Goal: Complete application form

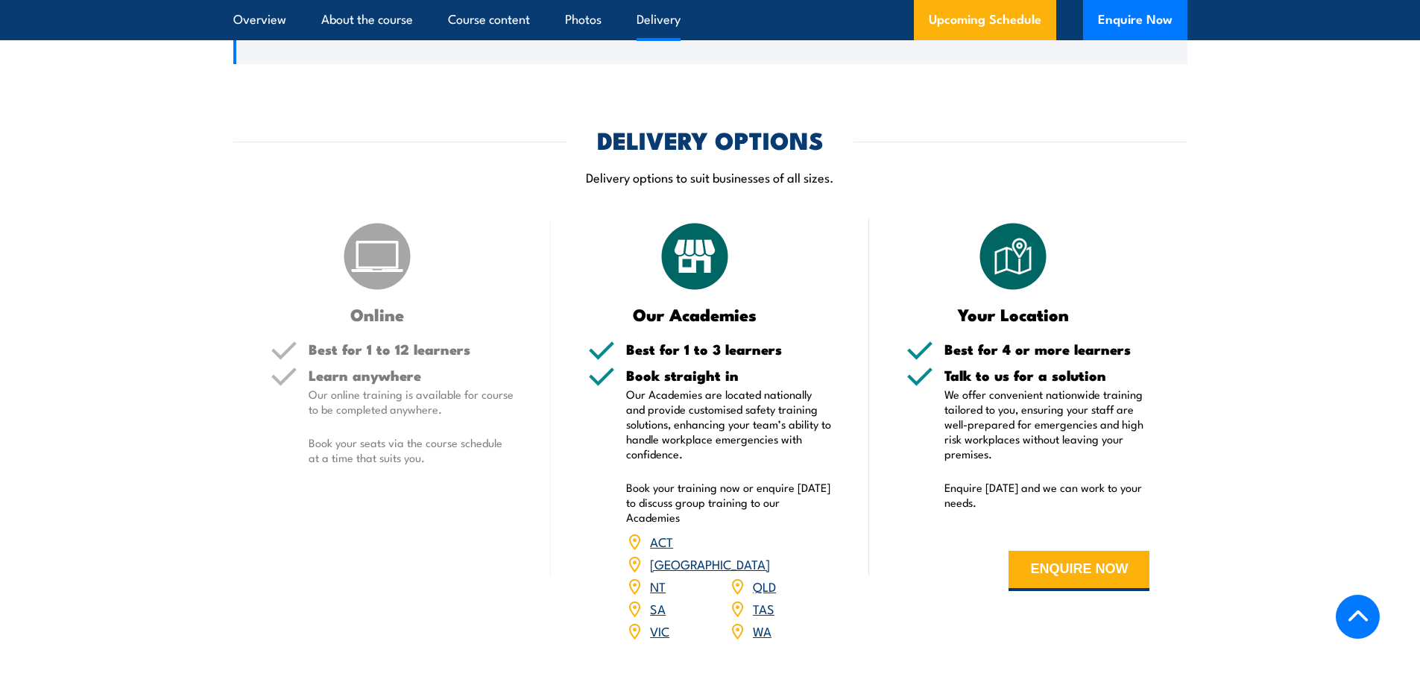
scroll to position [2087, 0]
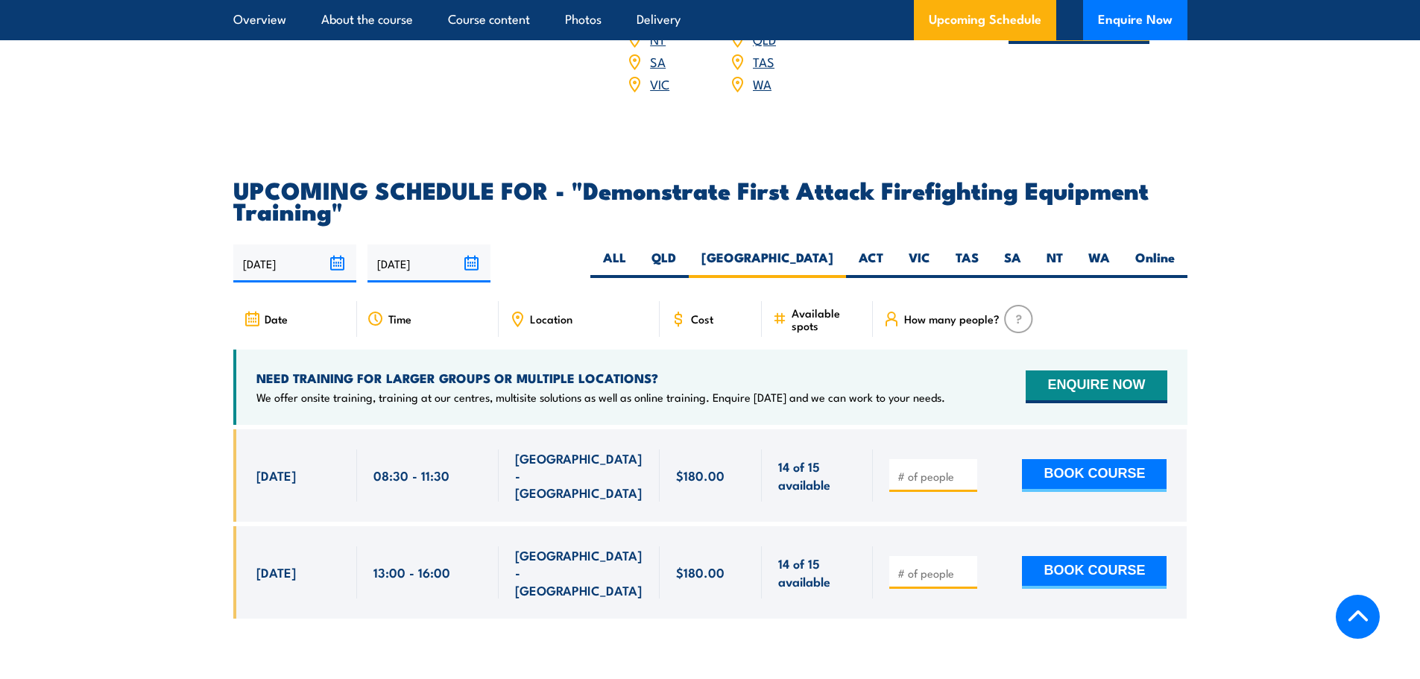
scroll to position [2107, 0]
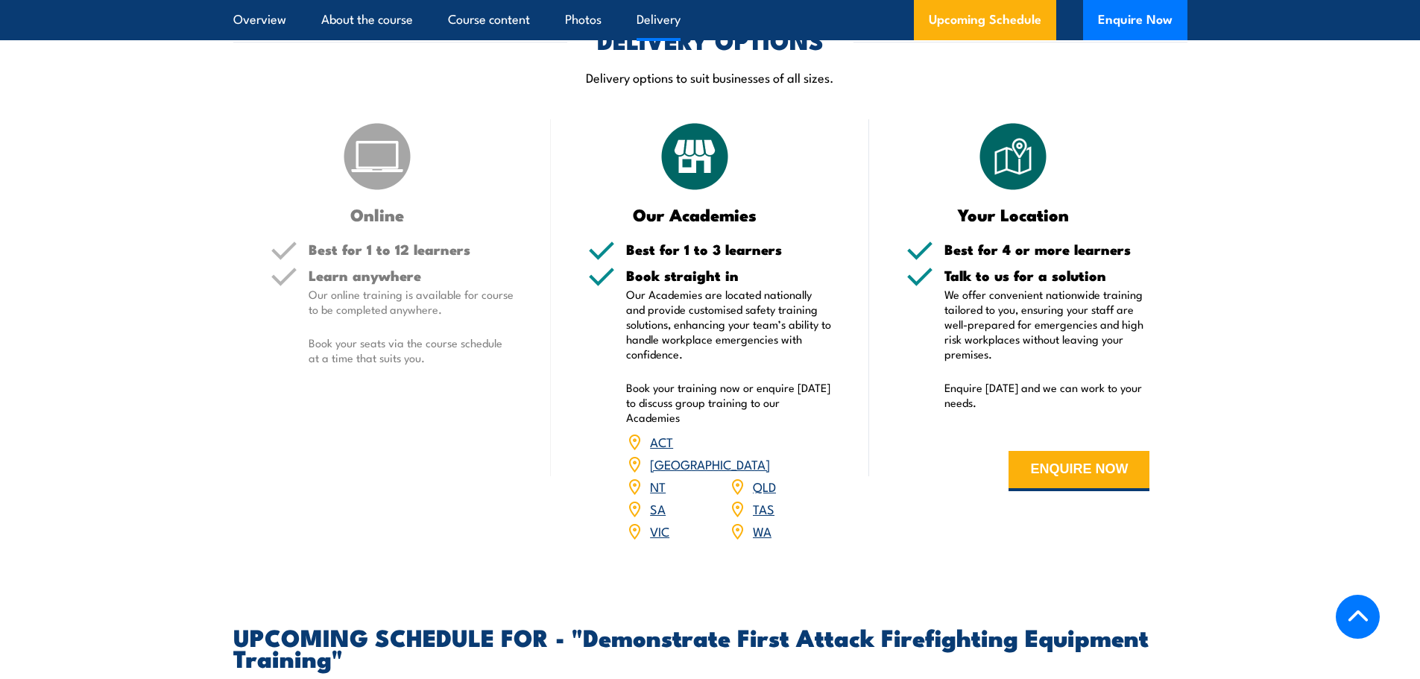
drag, startPoint x: 1058, startPoint y: 454, endPoint x: 69, endPoint y: 177, distance: 1027.1
click at [3, 178] on section "DELIVERY OPTIONS Delivery options to suit businesses of all sizes. Online Best …" at bounding box center [710, 294] width 1420 height 531
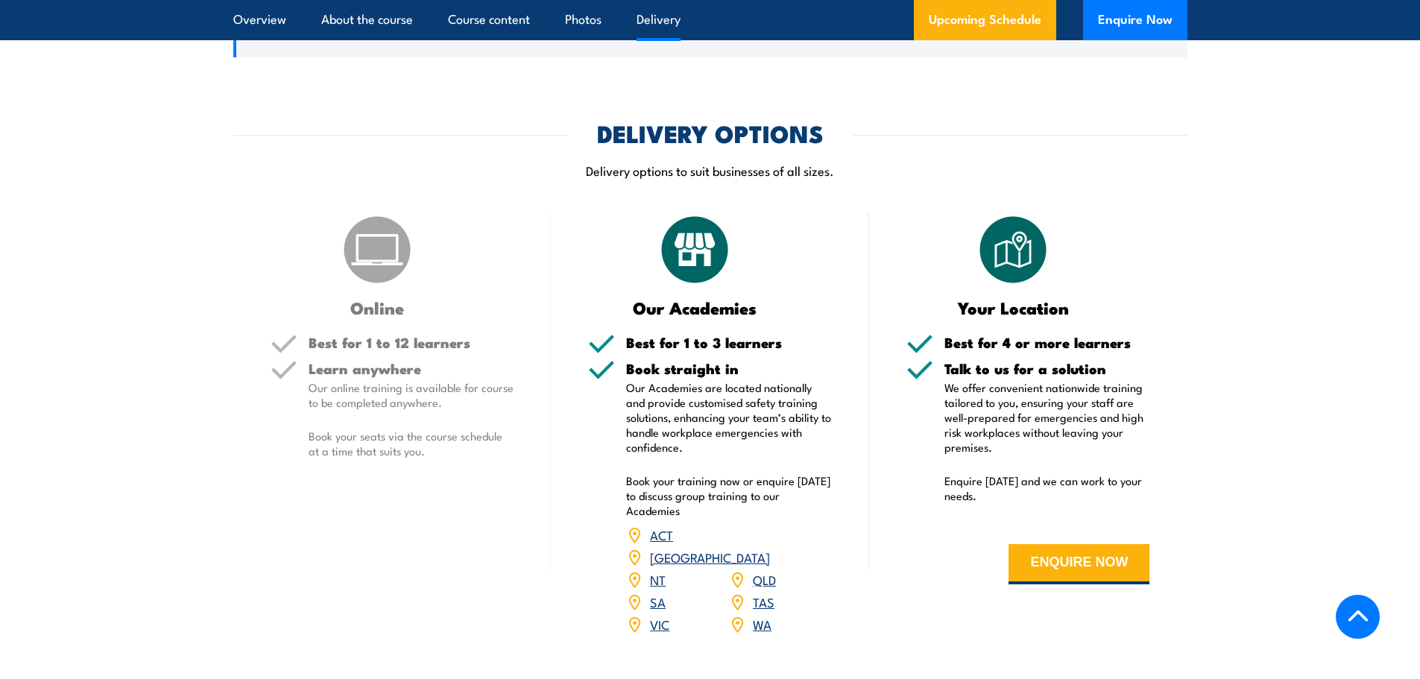
scroll to position [2181, 0]
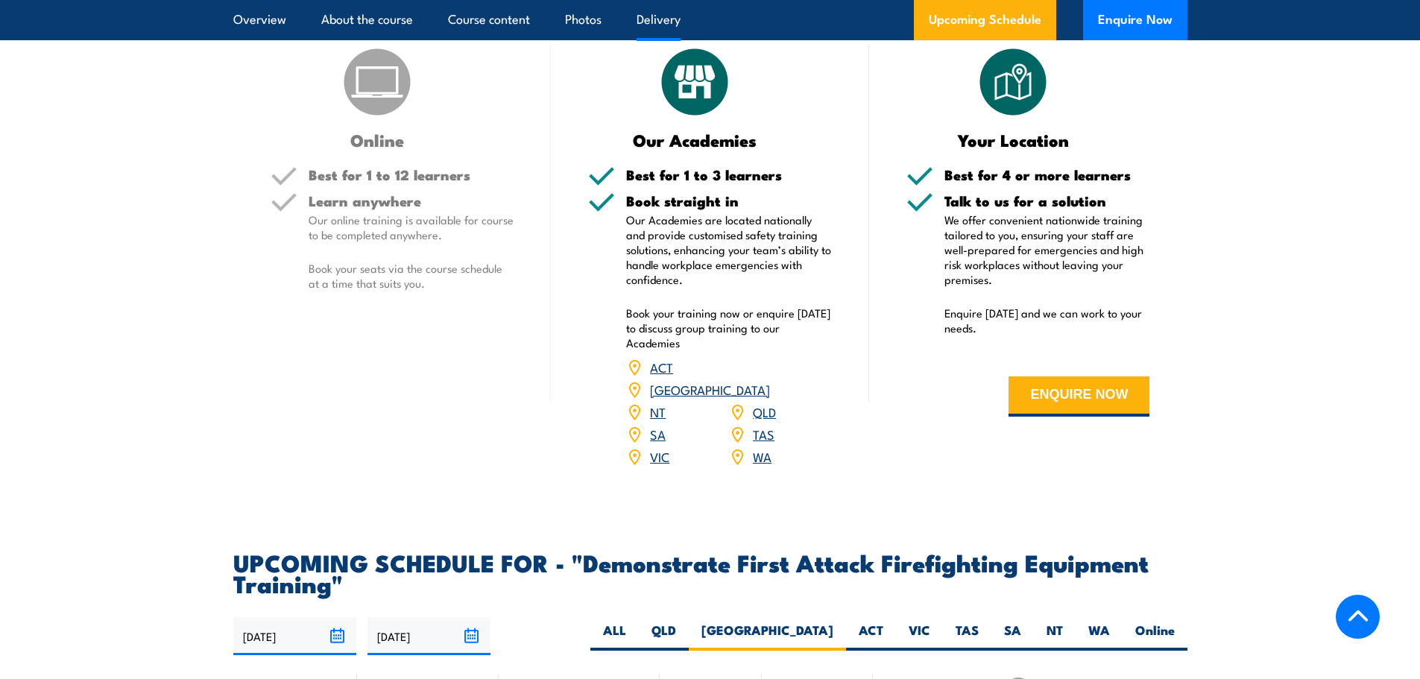
click at [367, 291] on div "Learn anywhere Our online training is available for course to be completed anyw…" at bounding box center [412, 255] width 206 height 122
click at [366, 197] on h5 "Learn anywhere" at bounding box center [412, 201] width 206 height 14
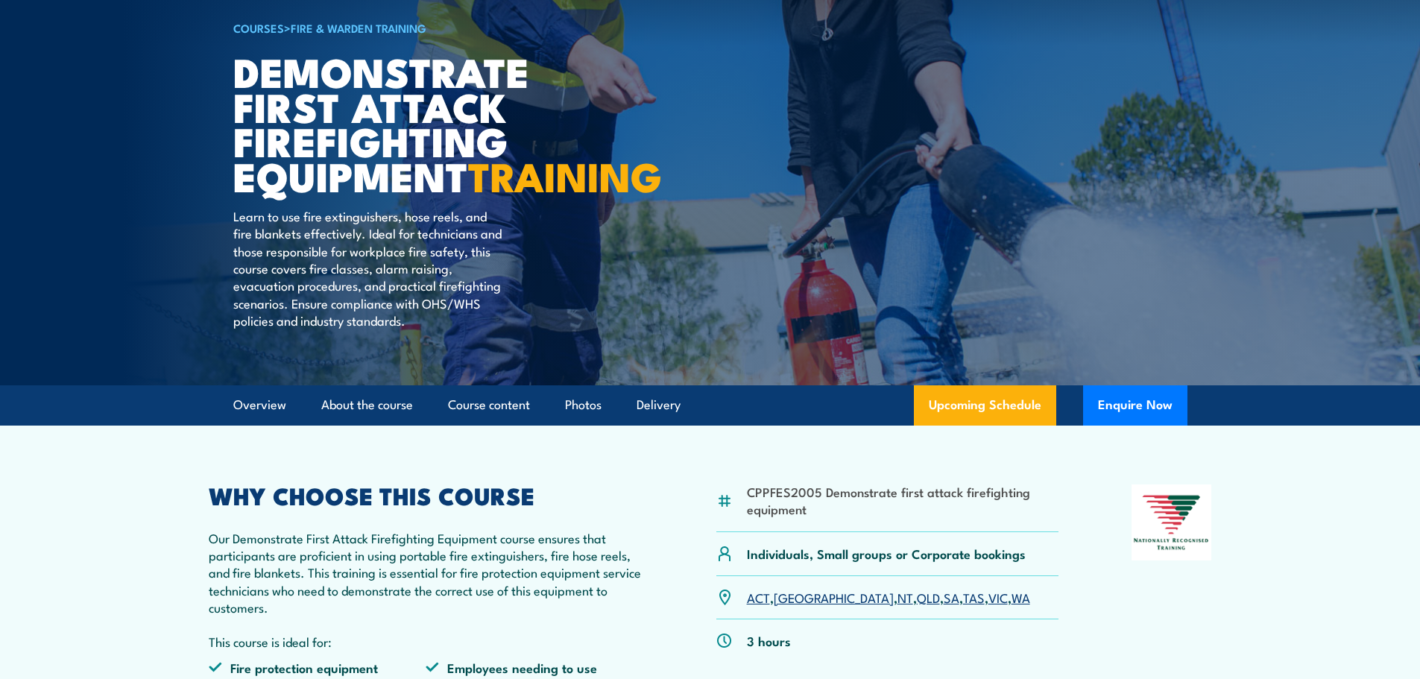
scroll to position [0, 0]
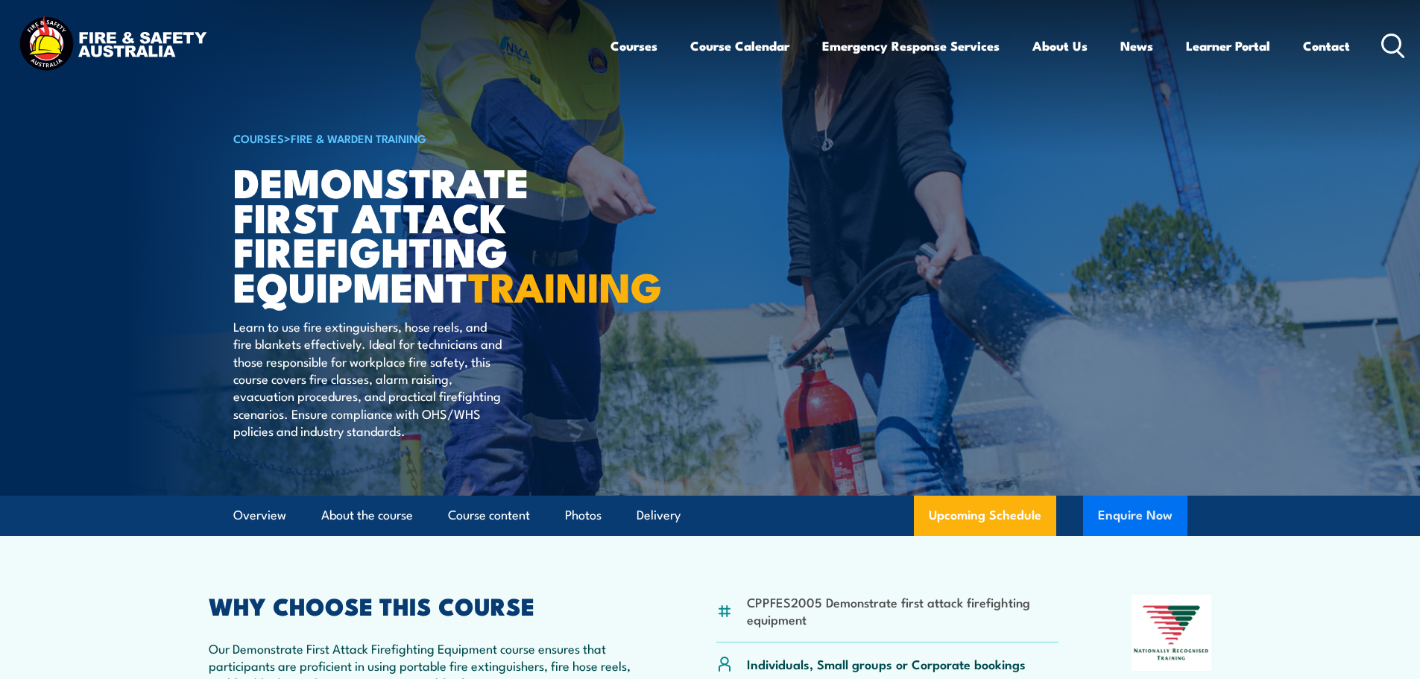
click at [1133, 536] on button "Enquire Now" at bounding box center [1135, 516] width 104 height 40
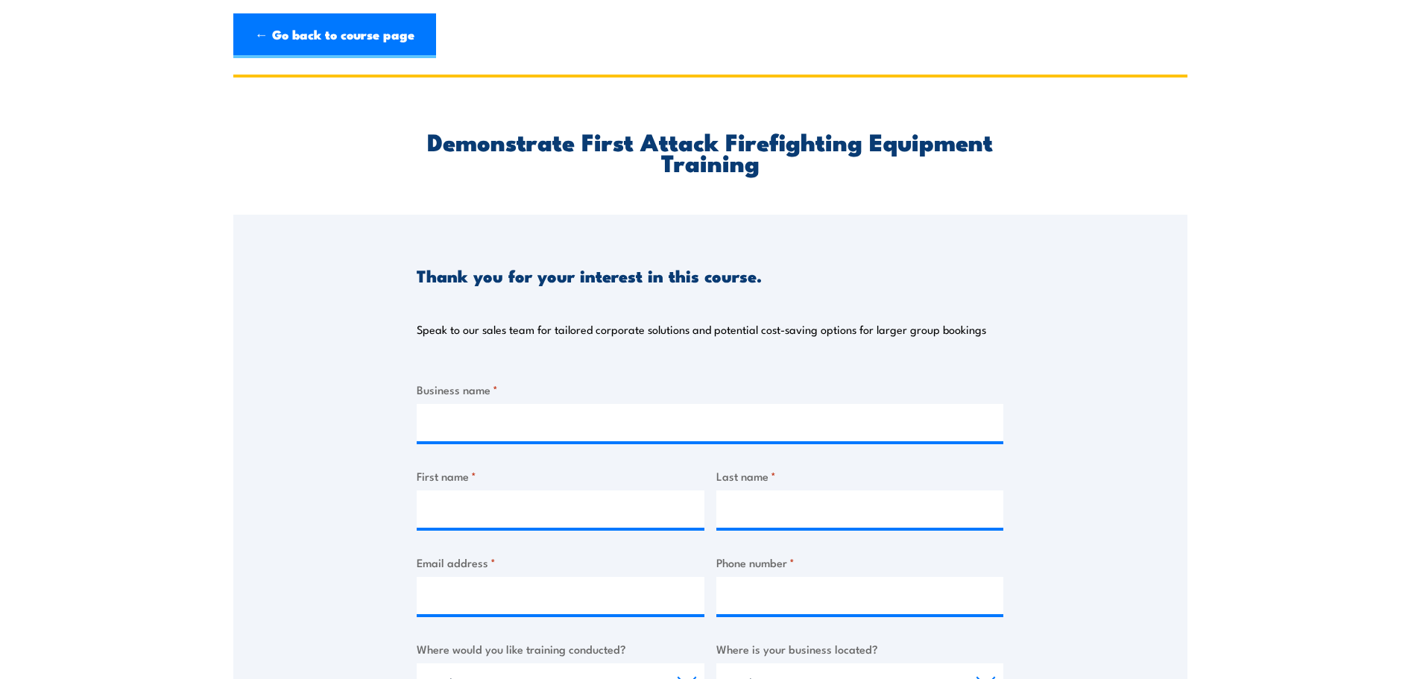
drag, startPoint x: 0, startPoint y: 0, endPoint x: 385, endPoint y: 240, distance: 454.0
click at [383, 214] on div "Demonstrate First Attack Firefighting Equipment Training" at bounding box center [710, 146] width 954 height 137
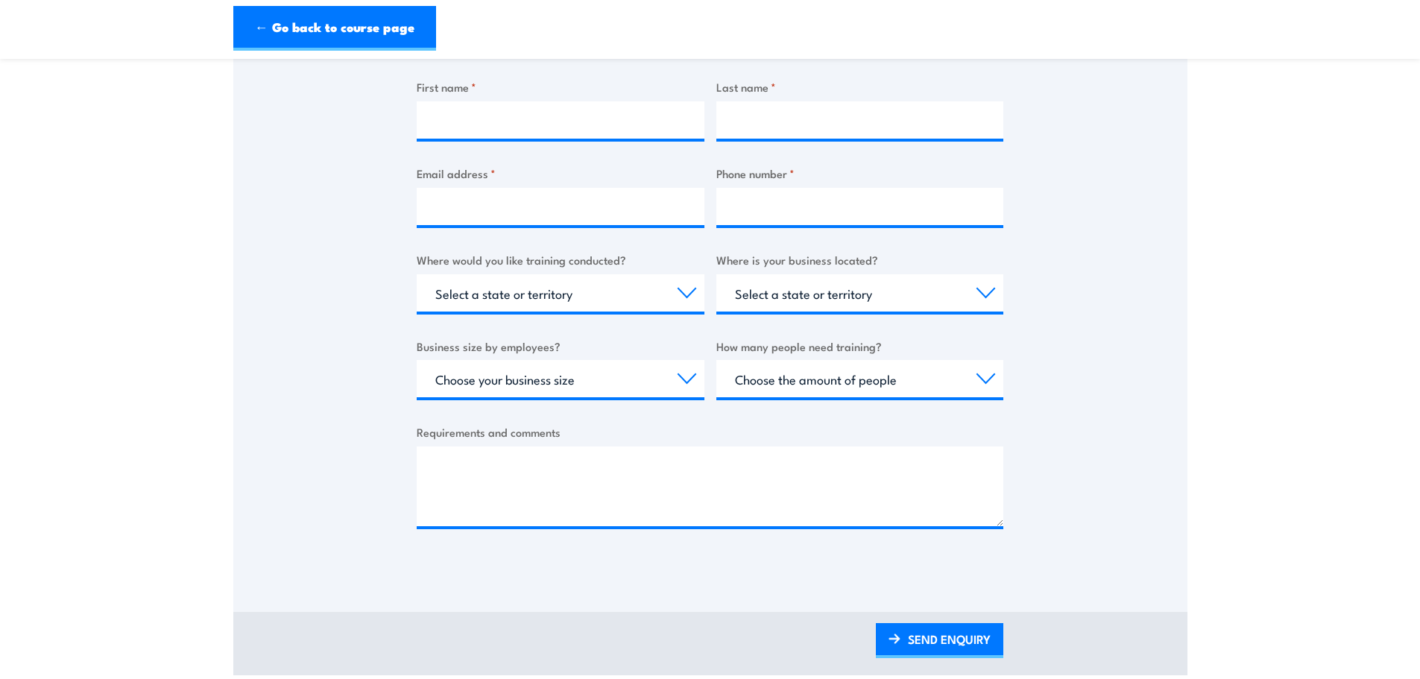
scroll to position [298, 0]
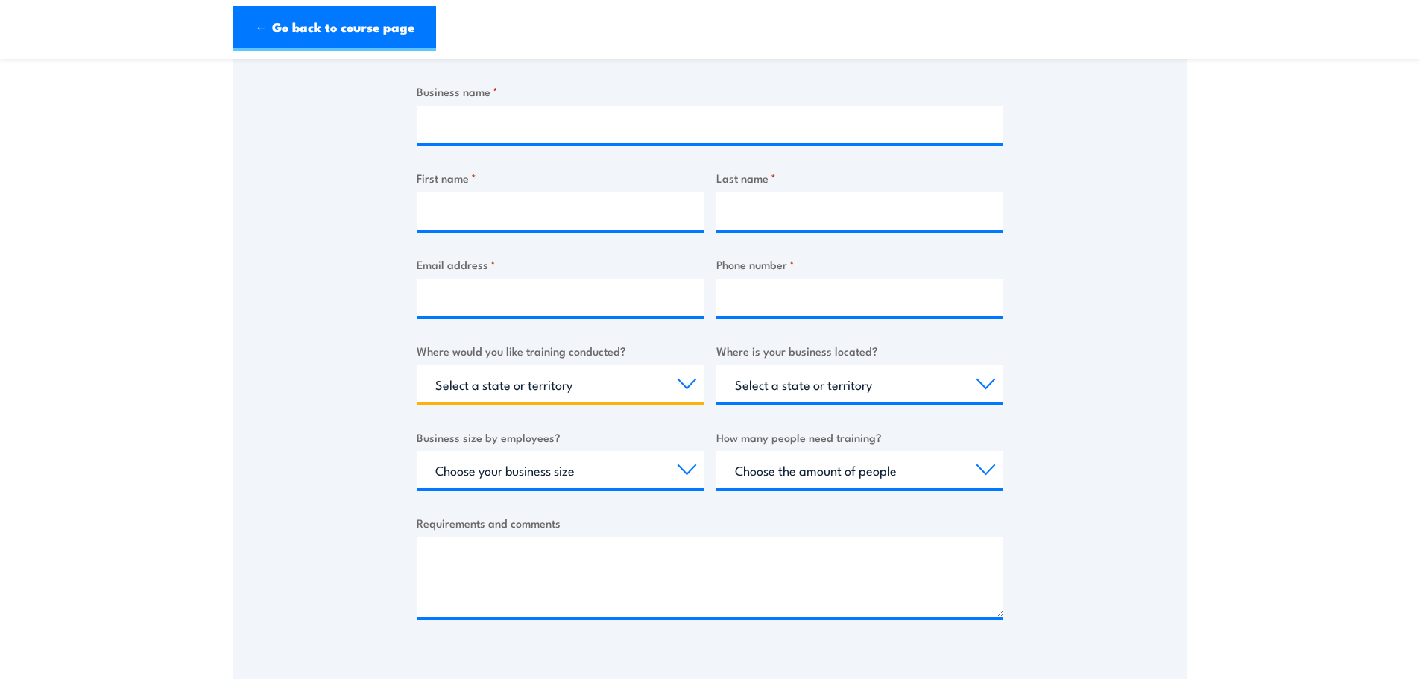
click at [580, 383] on select "Select a state or territory Nationally - multiple locations [GEOGRAPHIC_DATA] […" at bounding box center [561, 383] width 288 height 37
select select "[GEOGRAPHIC_DATA]"
click at [417, 365] on select "Select a state or territory Nationally - multiple locations [GEOGRAPHIC_DATA] […" at bounding box center [561, 383] width 288 height 37
click at [826, 391] on select "Select a state or territory [GEOGRAPHIC_DATA] [GEOGRAPHIC_DATA] [GEOGRAPHIC_DAT…" at bounding box center [860, 383] width 288 height 37
select select "[GEOGRAPHIC_DATA]"
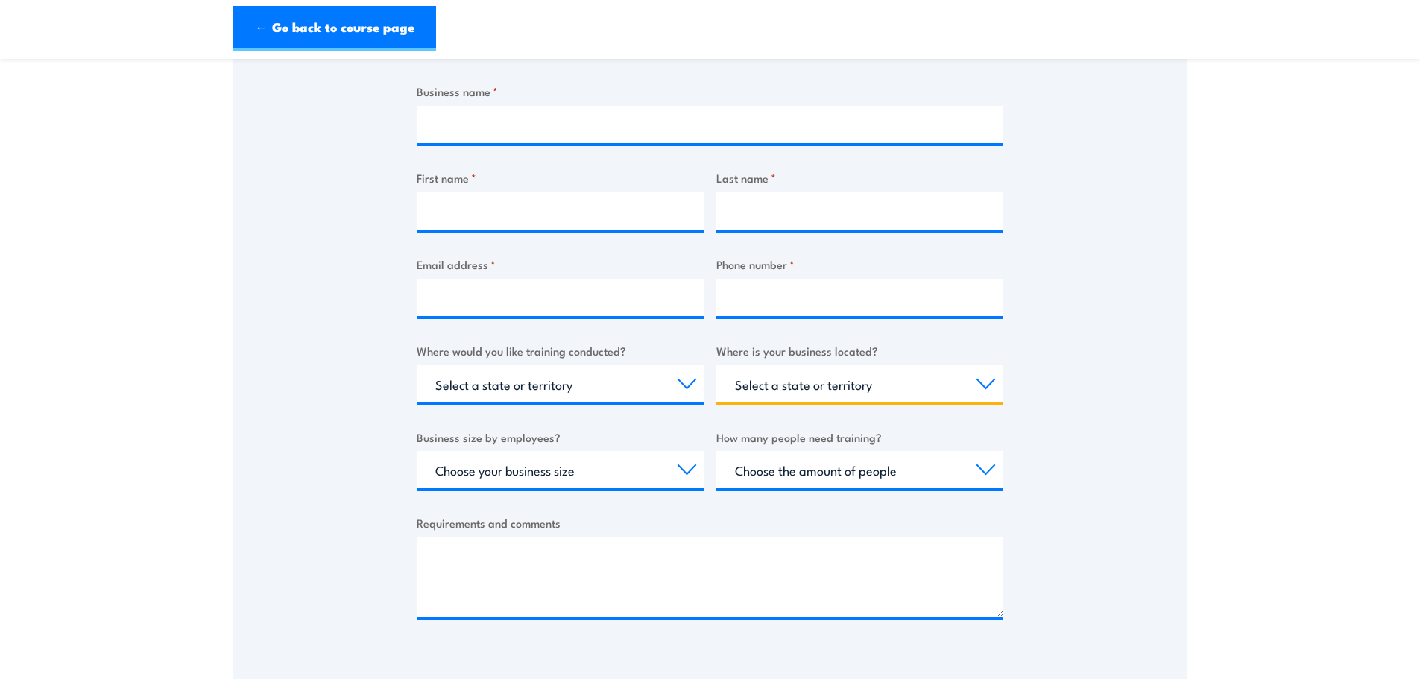
click at [716, 365] on select "Select a state or territory [GEOGRAPHIC_DATA] [GEOGRAPHIC_DATA] [GEOGRAPHIC_DAT…" at bounding box center [860, 383] width 288 height 37
click at [592, 467] on select "Choose your business size 1 to 19 20 to 199 200+" at bounding box center [561, 469] width 288 height 37
select select "1 to 19"
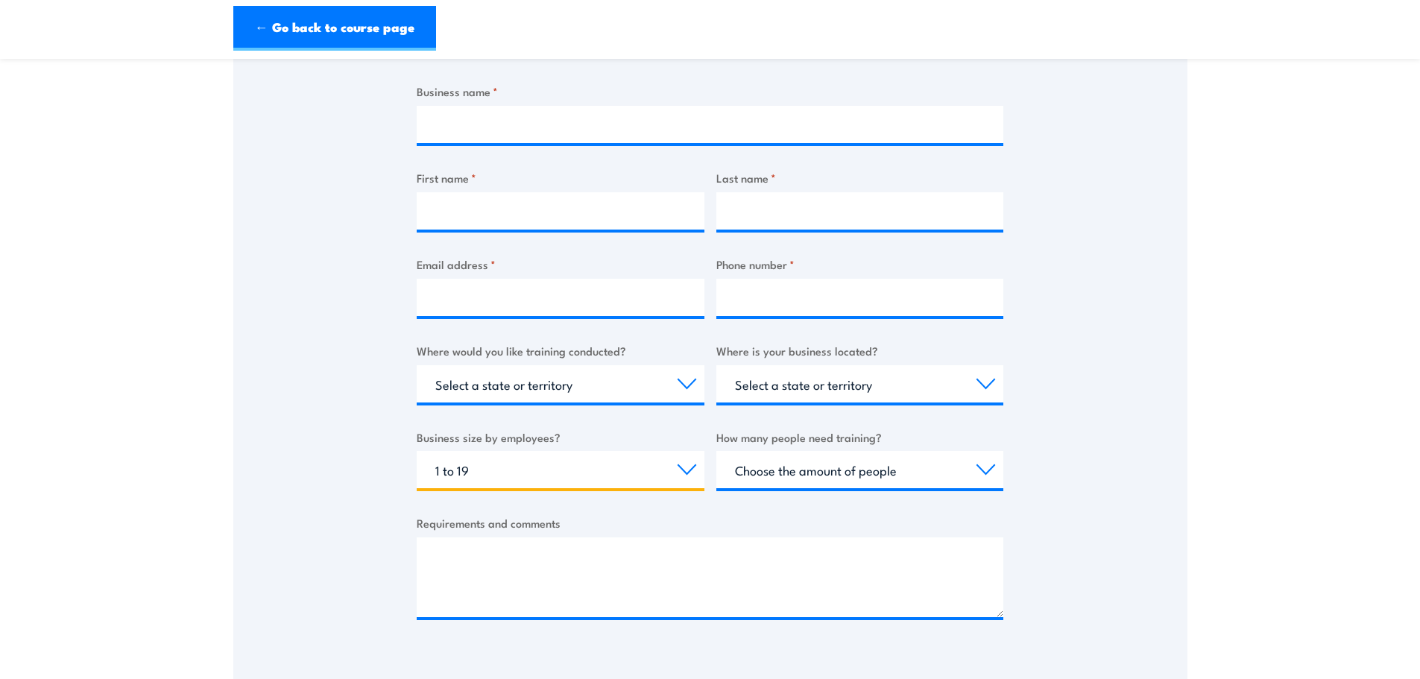
click at [417, 451] on select "Choose your business size 1 to 19 20 to 199 200+" at bounding box center [561, 469] width 288 height 37
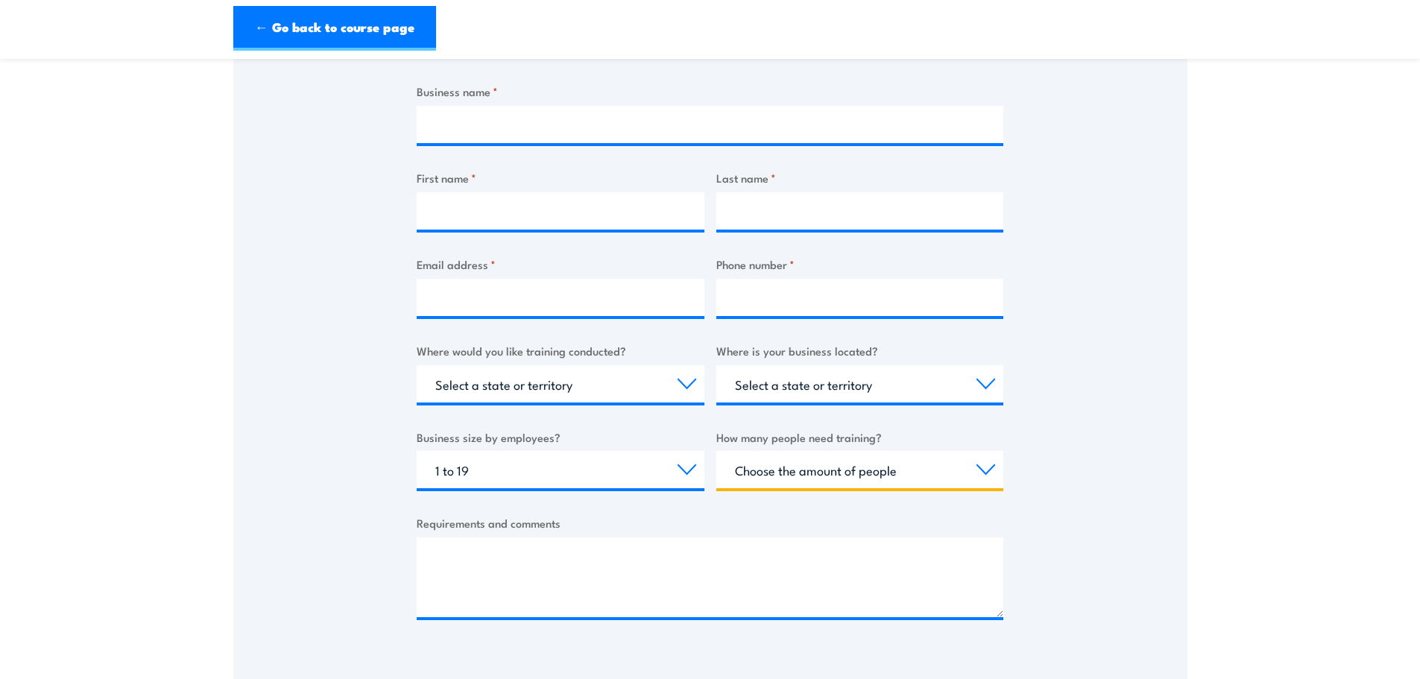
click at [813, 482] on select "Choose the amount of people 1 to 4 5 to 19 20+" at bounding box center [860, 469] width 288 height 37
select select "1 to 4"
click at [716, 451] on select "Choose the amount of people 1 to 4 5 to 19 20+" at bounding box center [860, 469] width 288 height 37
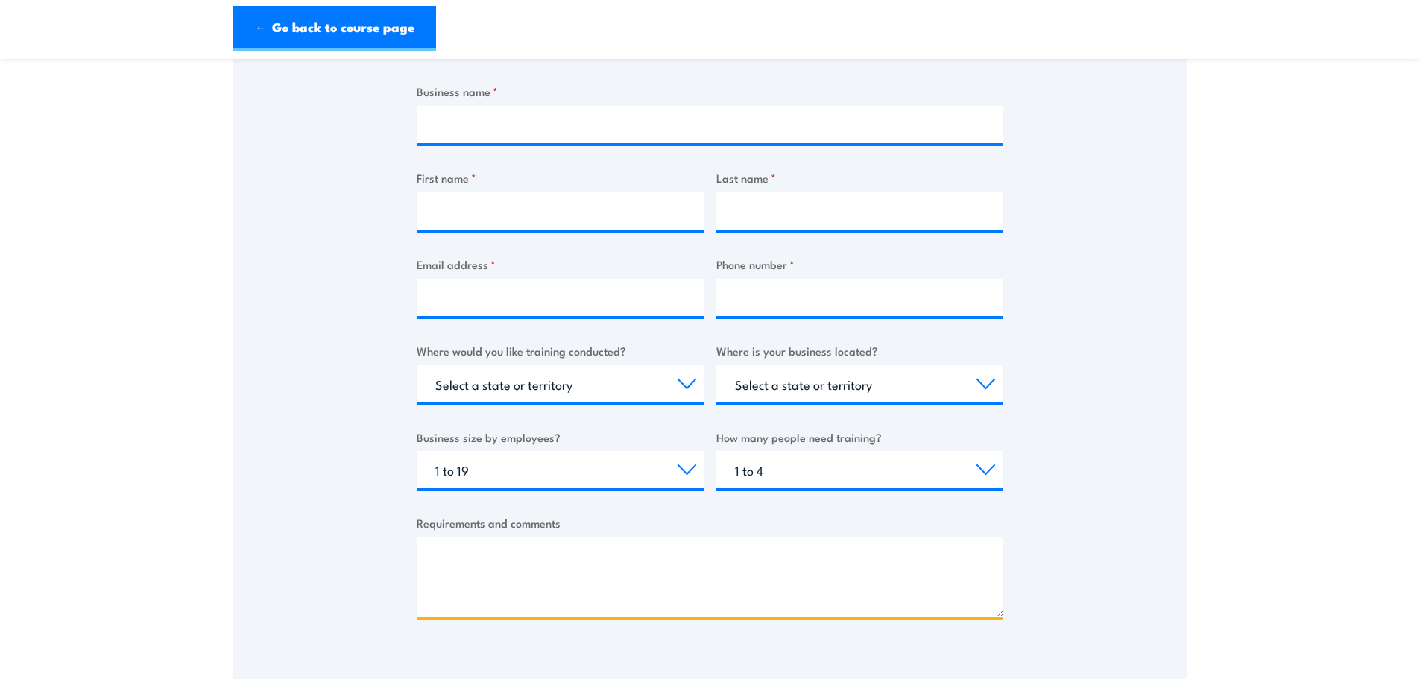
click at [596, 549] on textarea "Requirements and comments" at bounding box center [710, 577] width 587 height 80
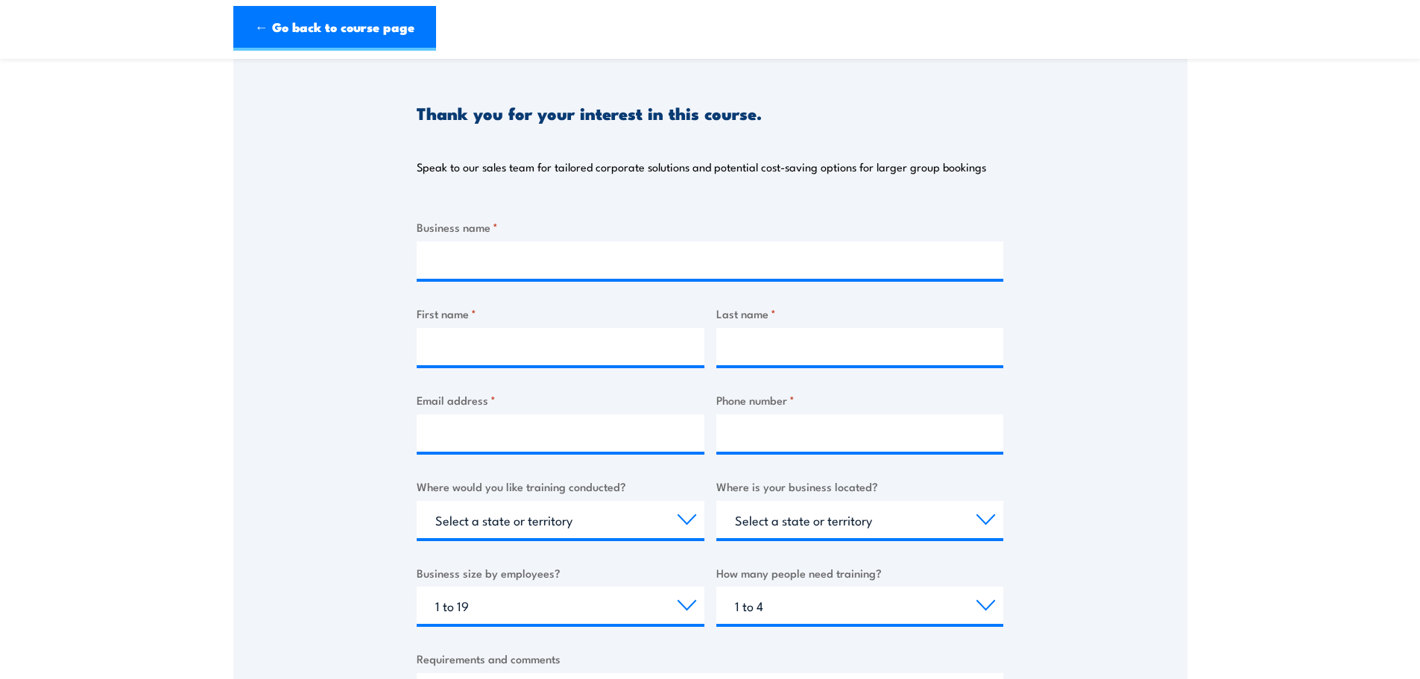
scroll to position [149, 0]
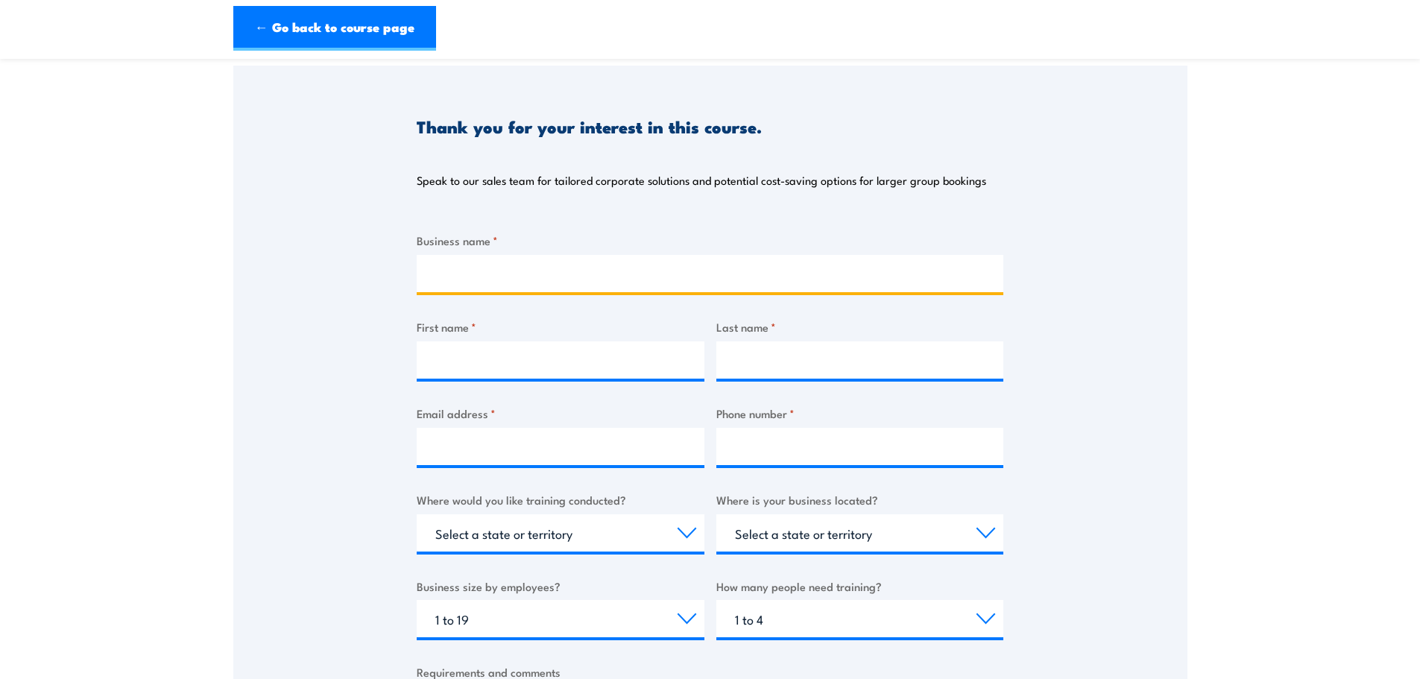
click at [520, 288] on input "Business name *" at bounding box center [710, 273] width 587 height 37
type input "N"
type input "Mainfreight Distribution - Orange"
